Goal: Task Accomplishment & Management: Manage account settings

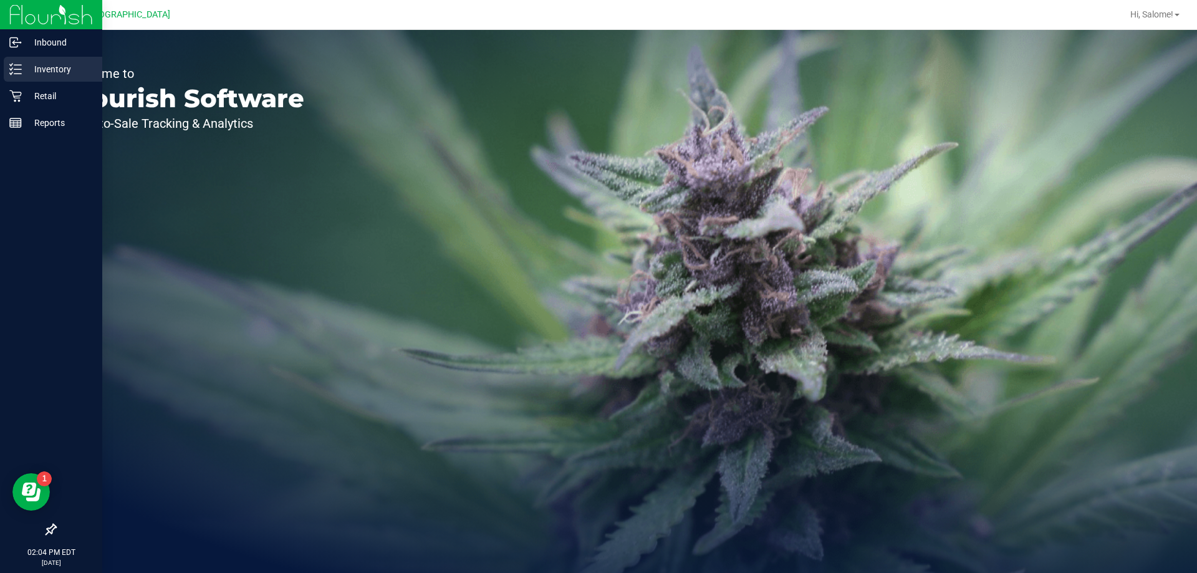
click at [23, 70] on p "Inventory" at bounding box center [59, 69] width 75 height 15
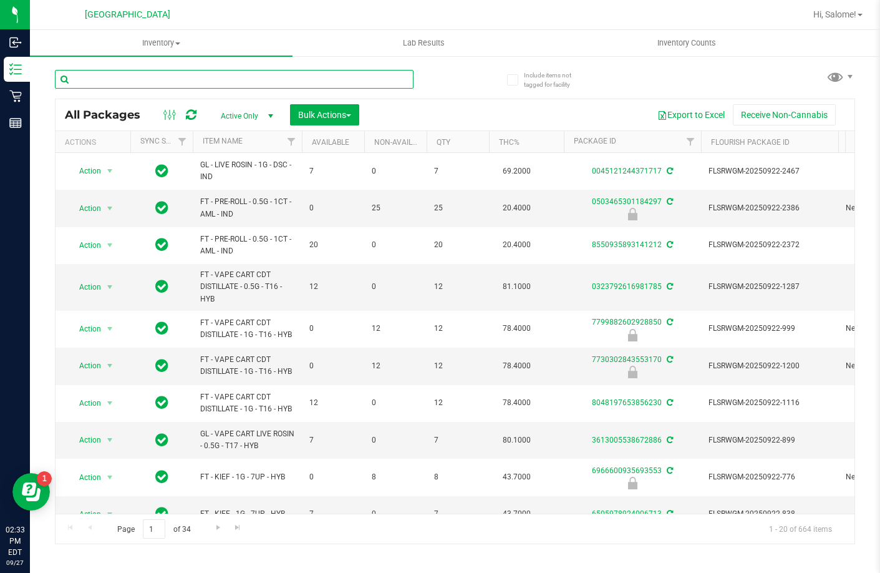
click at [223, 81] on input "text" at bounding box center [234, 79] width 359 height 19
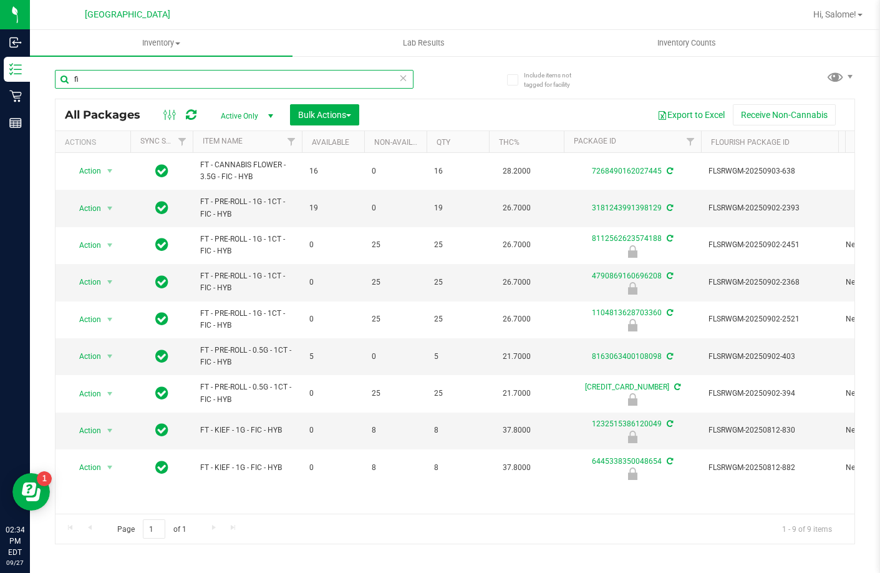
type input "f"
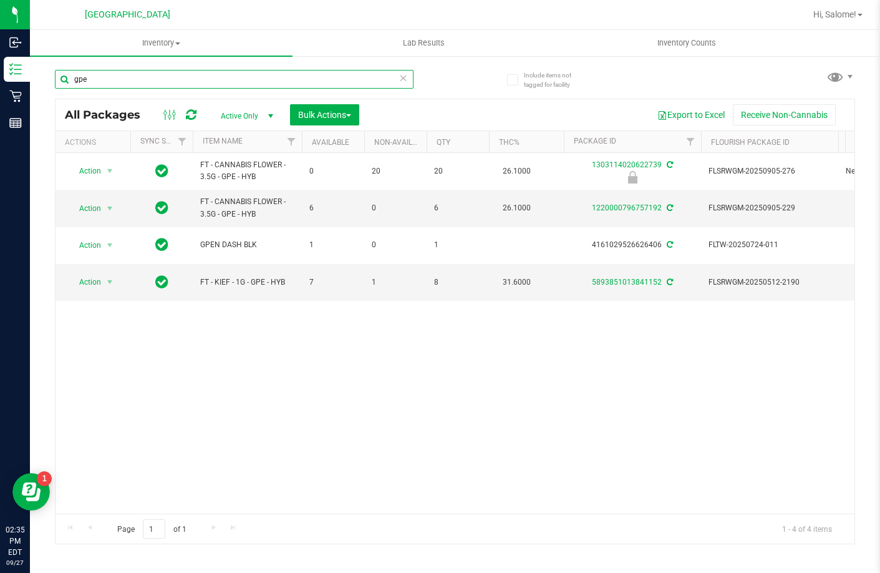
click at [239, 78] on input "gpe" at bounding box center [234, 79] width 359 height 19
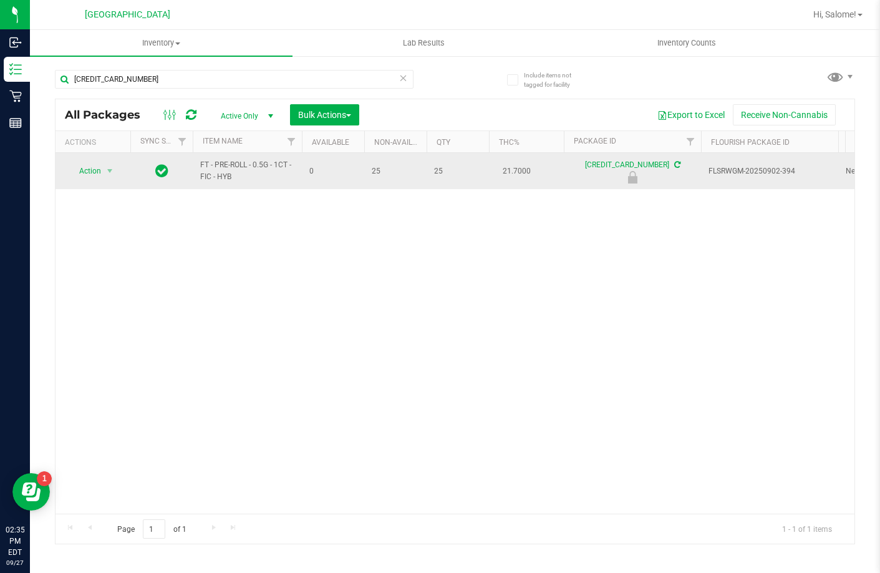
click at [248, 161] on span "FT - PRE-ROLL - 0.5G - 1CT - FIC - HYB" at bounding box center [247, 171] width 94 height 24
copy tr "FT - PRE-ROLL - 0.5G - 1CT - FIC - HYB"
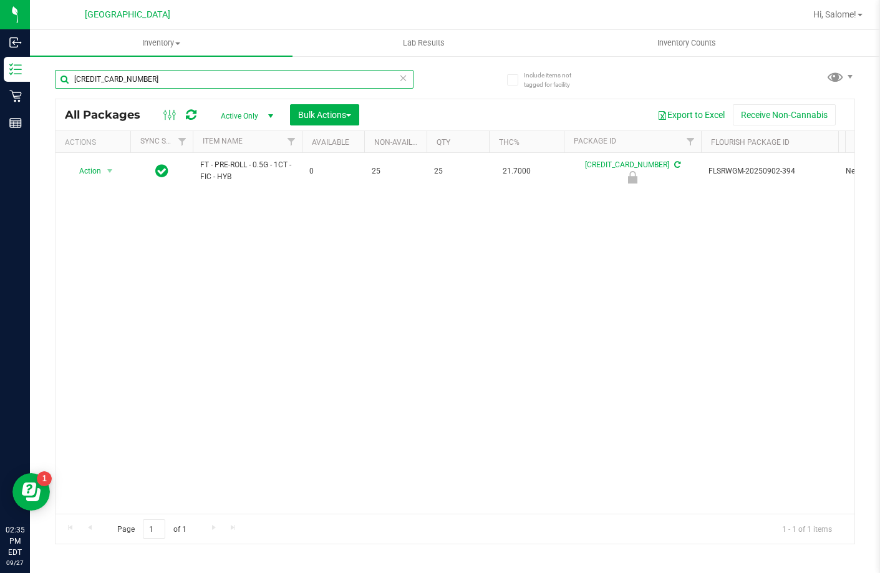
click at [289, 80] on input "5737315816898457" at bounding box center [234, 79] width 359 height 19
paste input "FT - PRE-ROLL - 0.5G - 1CT - FIC - HYB"
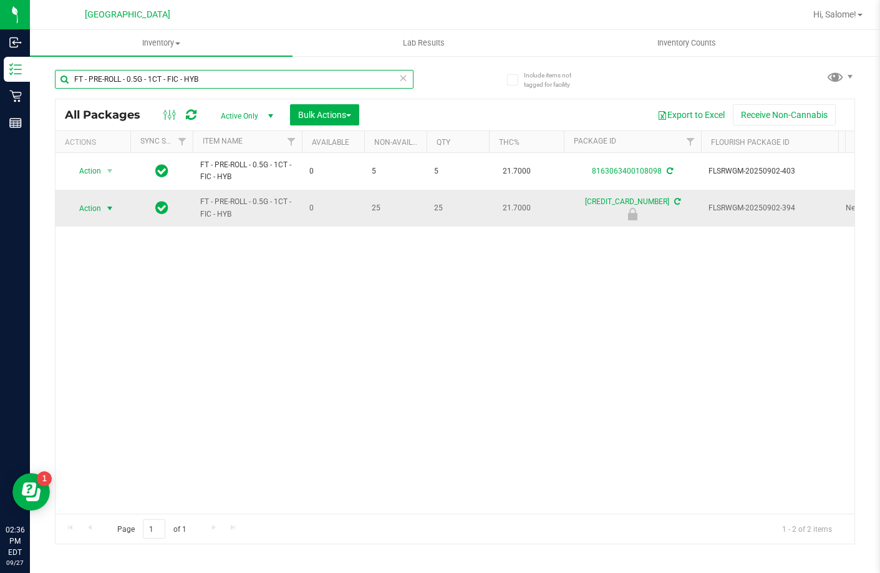
type input "FT - PRE-ROLL - 0.5G - 1CT - FIC - HYB"
click at [102, 205] on span "select" at bounding box center [110, 208] width 16 height 17
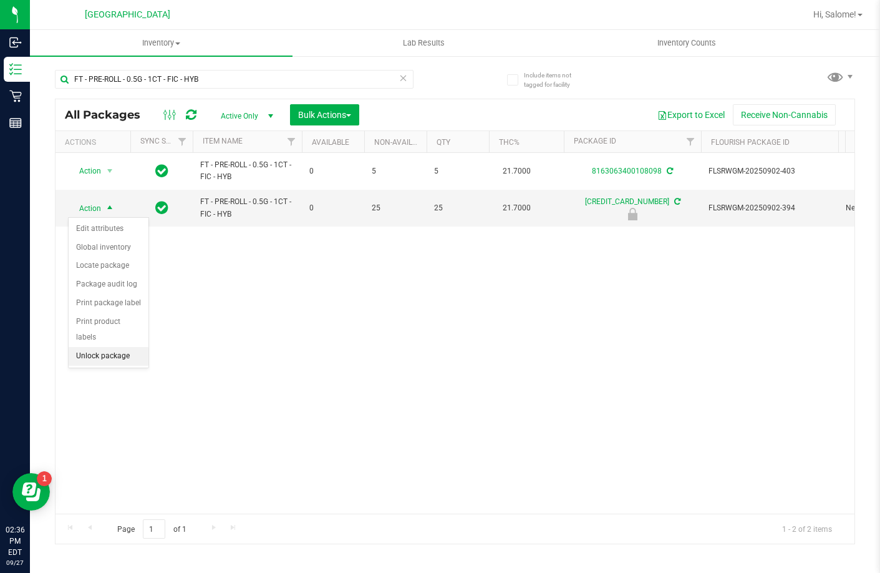
click at [126, 347] on li "Unlock package" at bounding box center [109, 356] width 80 height 19
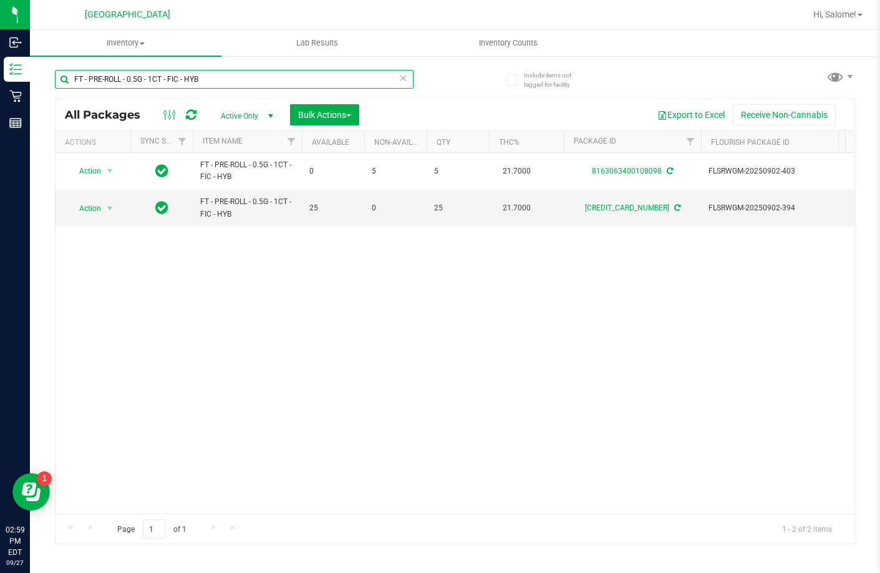
click at [218, 78] on input "FT - PRE-ROLL - 0.5G - 1CT - FIC - HYB" at bounding box center [234, 79] width 359 height 19
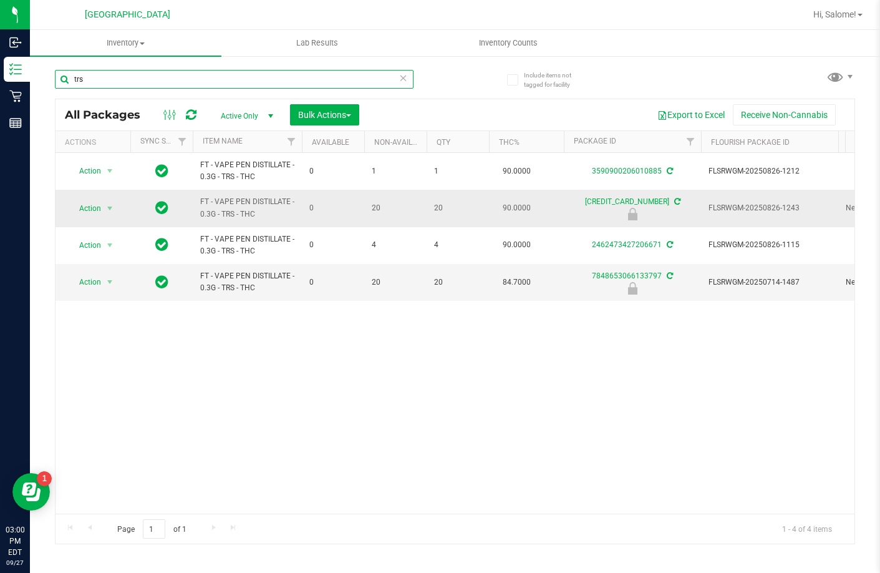
type input "trs"
click at [96, 203] on span "Action" at bounding box center [85, 208] width 34 height 17
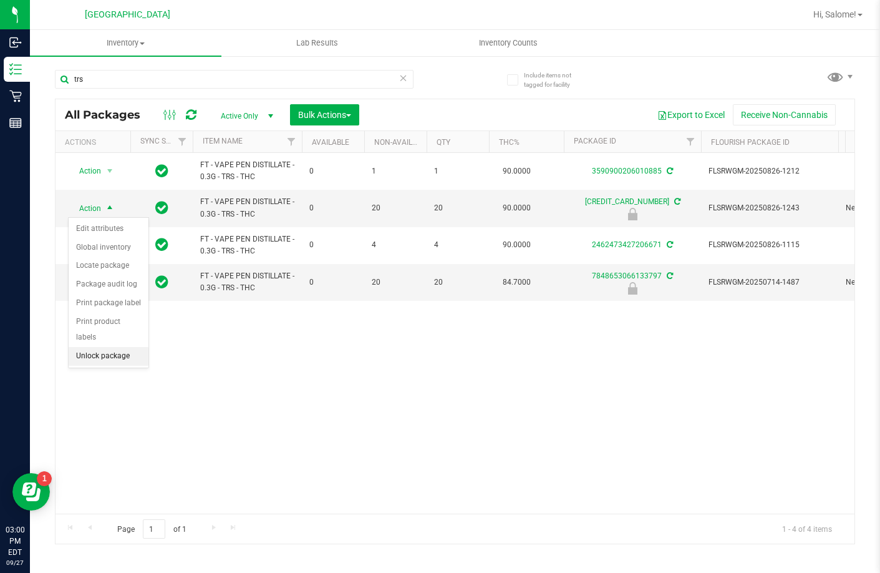
click at [124, 347] on li "Unlock package" at bounding box center [109, 356] width 80 height 19
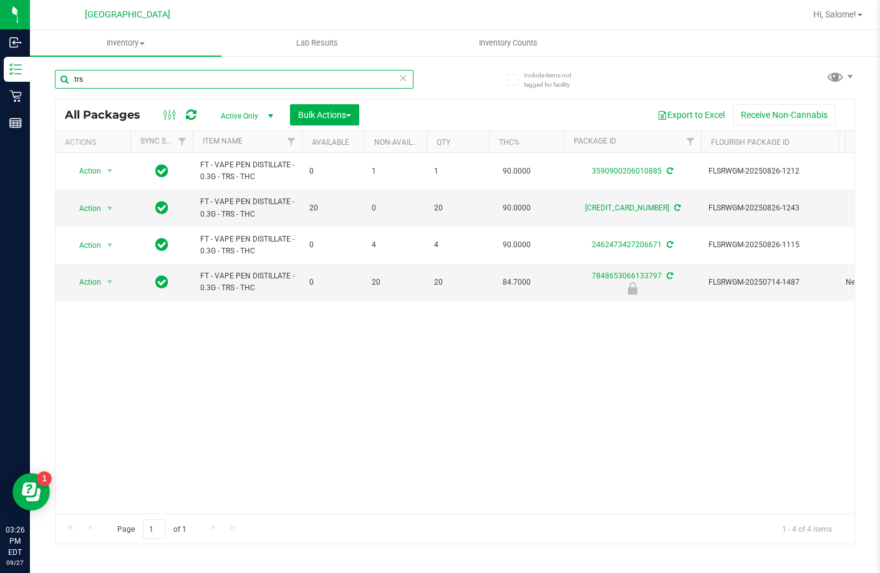
click at [229, 80] on input "trs" at bounding box center [234, 79] width 359 height 19
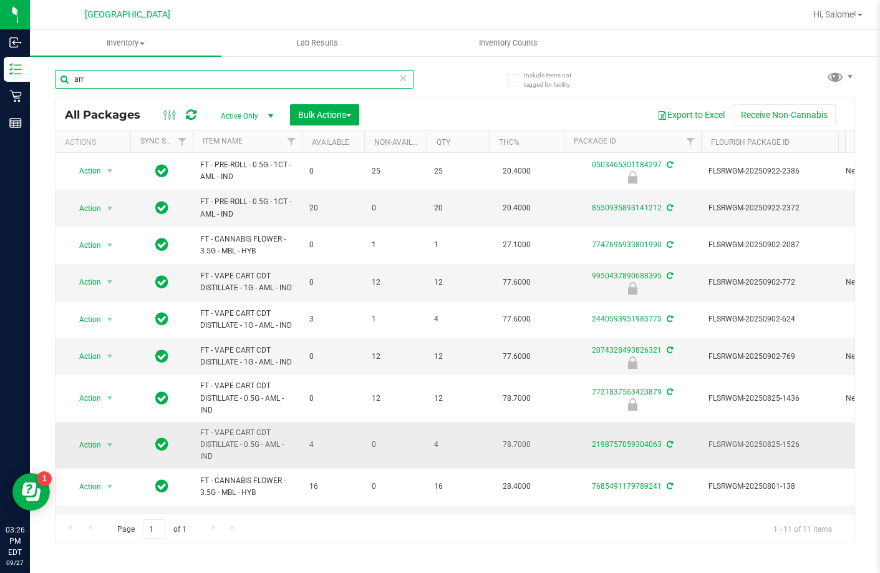
scroll to position [75, 0]
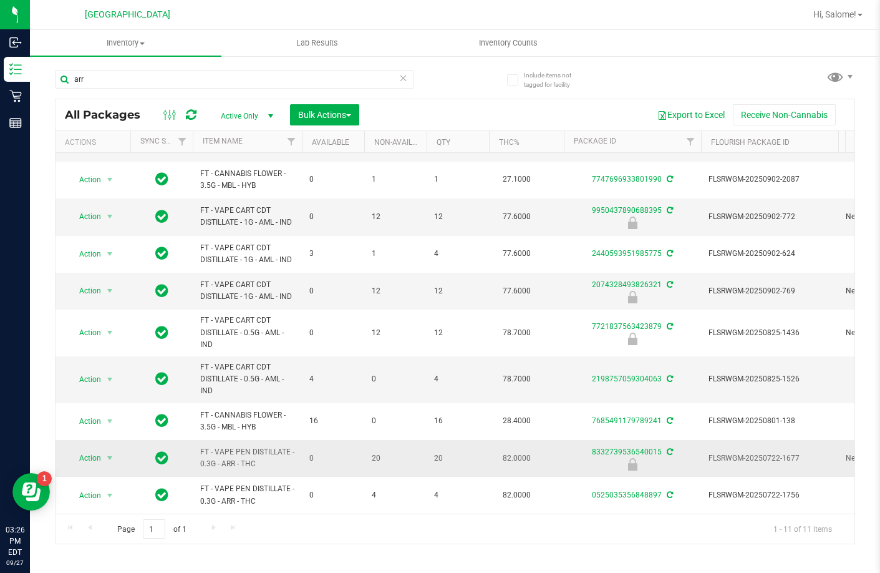
click at [268, 446] on span "FT - VAPE PEN DISTILLATE - 0.3G - ARR - THC" at bounding box center [247, 458] width 94 height 24
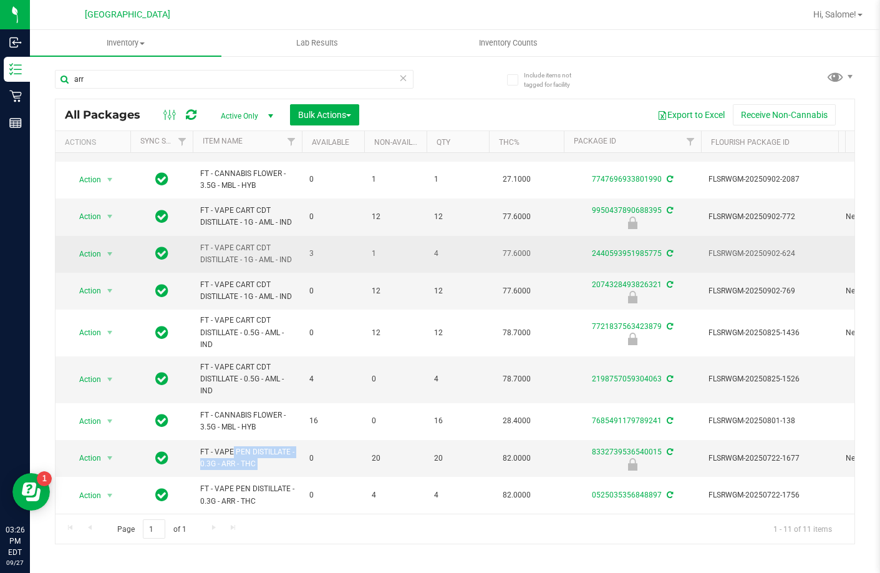
copy tr "FT - VAPE PEN DISTILLATE - 0.3G - ARR - THC"
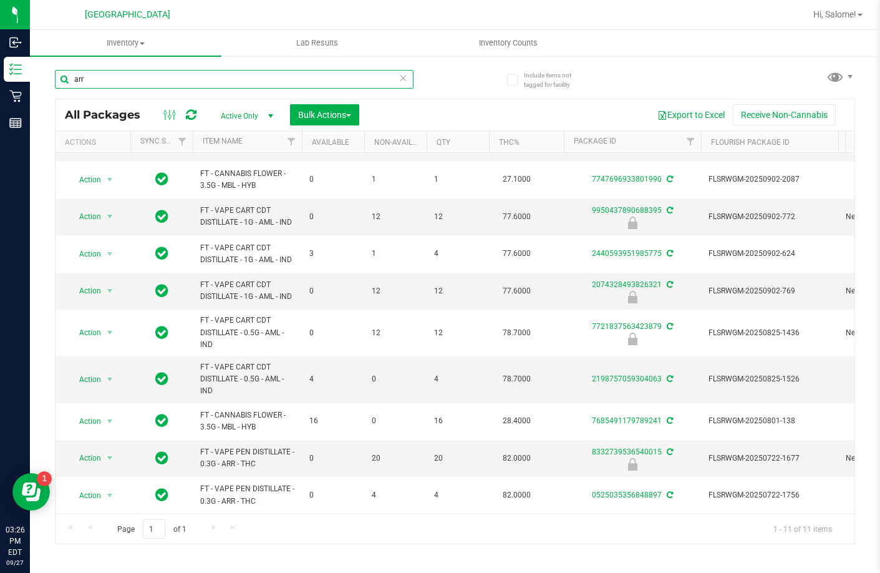
click at [280, 78] on input "arr" at bounding box center [234, 79] width 359 height 19
paste input "FT - VAPE PEN DISTILLATE - 0.3G - ARR - THC"
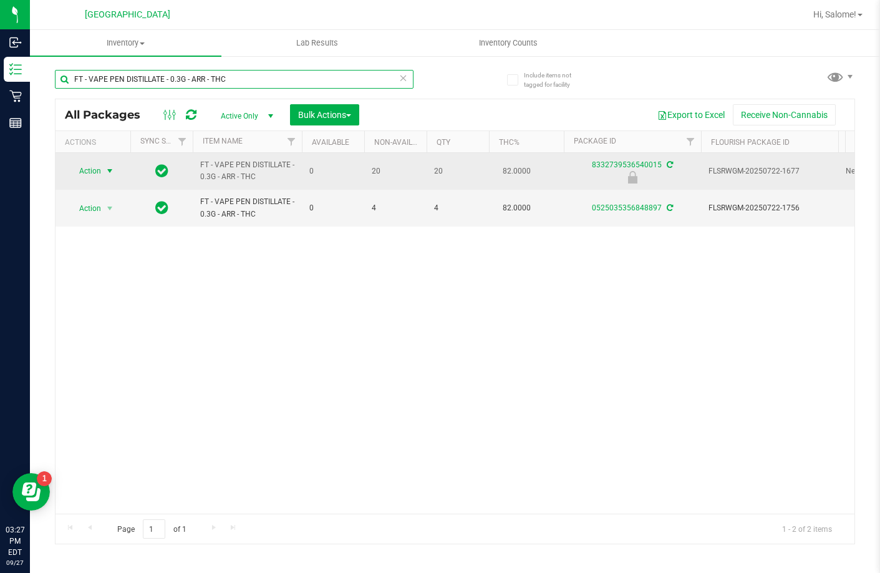
type input "FT - VAPE PEN DISTILLATE - 0.3G - ARR - THC"
click at [113, 171] on span "select" at bounding box center [110, 171] width 10 height 10
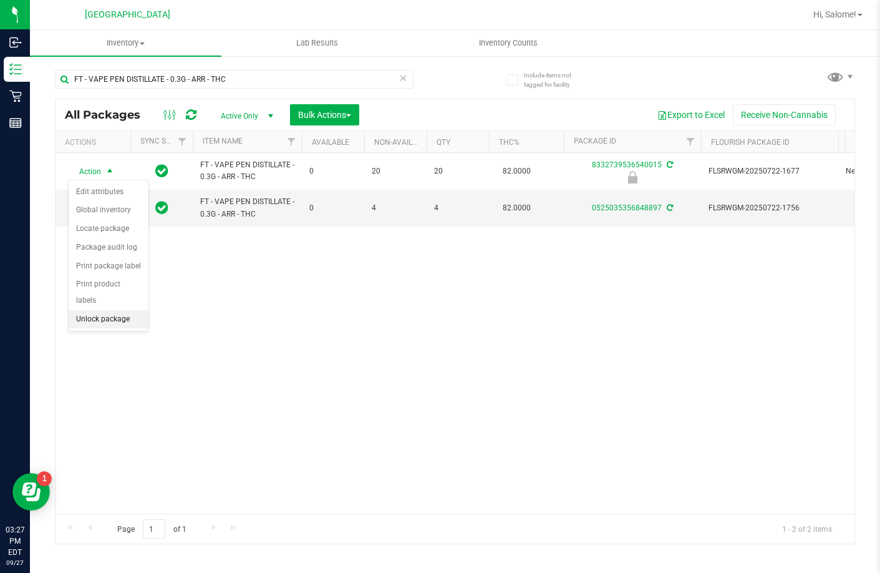
click at [142, 310] on li "Unlock package" at bounding box center [109, 319] width 80 height 19
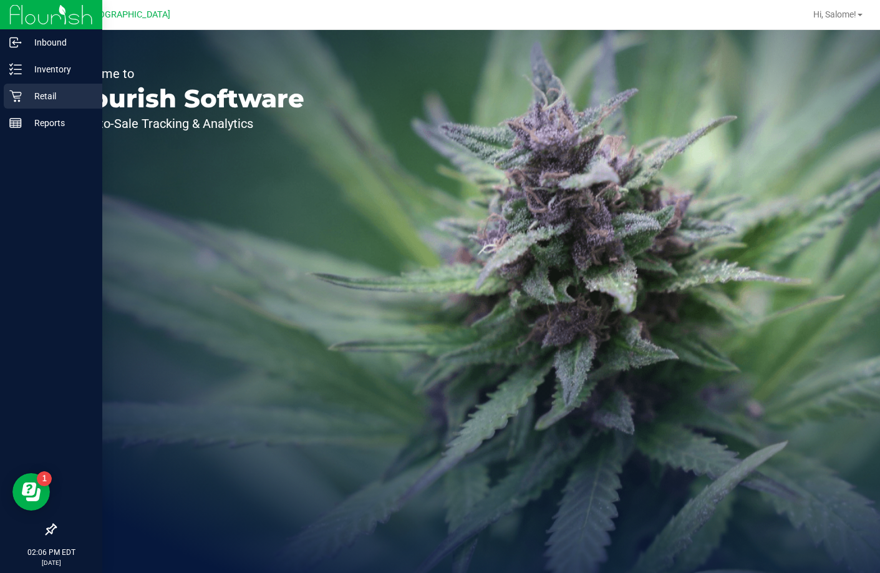
click at [24, 93] on p "Retail" at bounding box center [59, 96] width 75 height 15
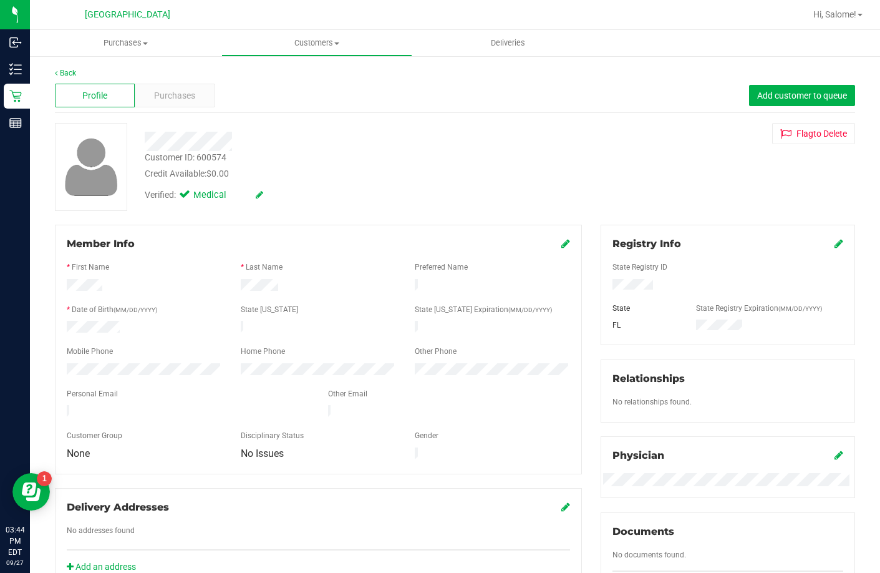
click at [203, 156] on div "Customer ID: 600574" at bounding box center [186, 157] width 82 height 13
copy div "600574"
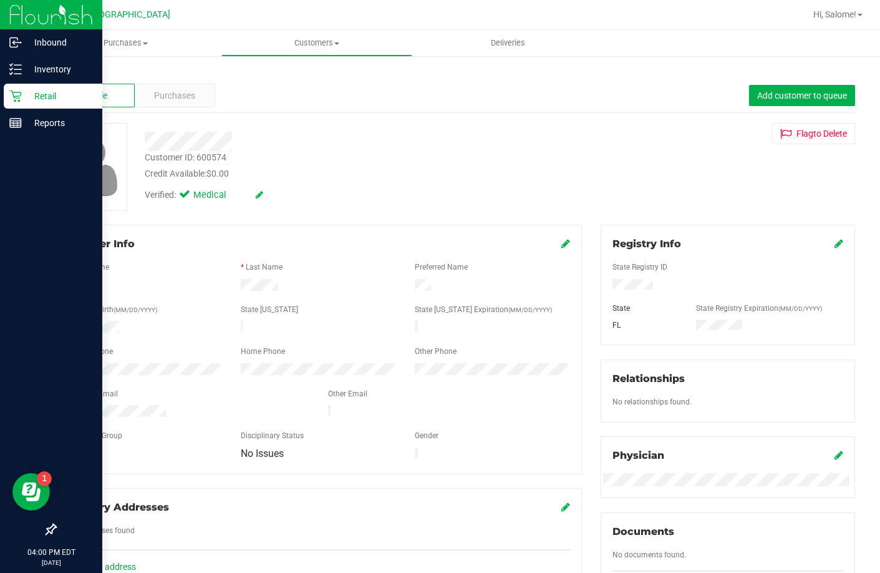
click at [14, 96] on icon at bounding box center [15, 96] width 12 height 12
